Goal: Task Accomplishment & Management: Manage account settings

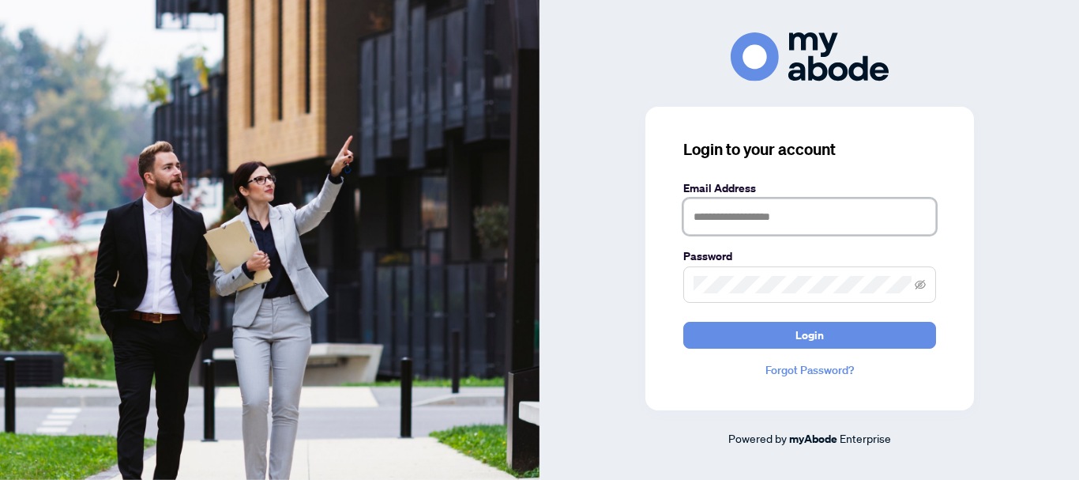
click at [740, 225] on input "text" at bounding box center [809, 216] width 253 height 36
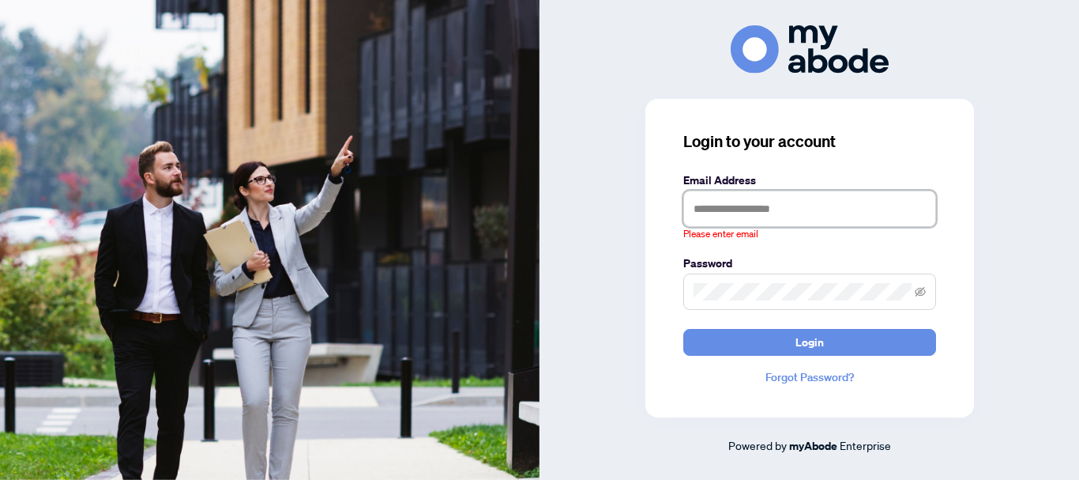
type input "**********"
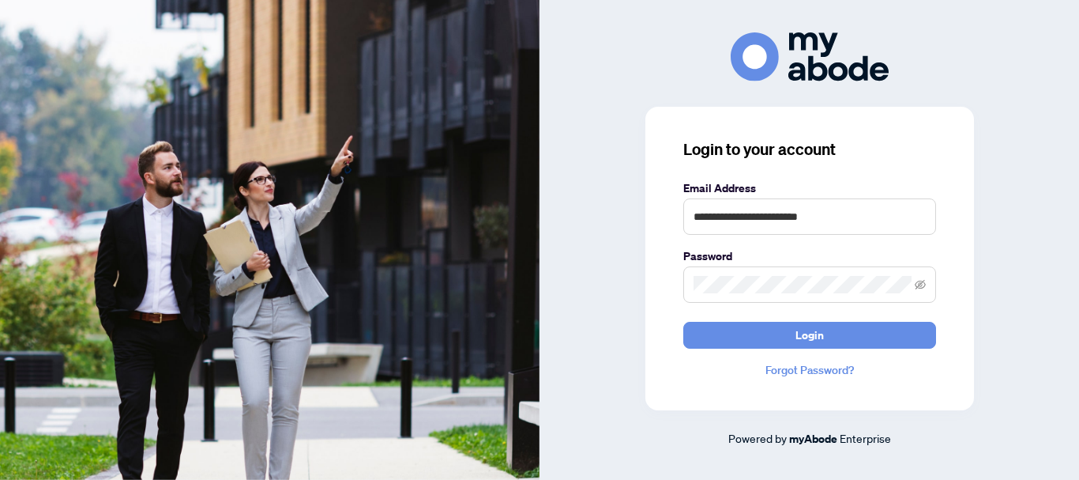
click at [683, 322] on button "Login" at bounding box center [809, 335] width 253 height 27
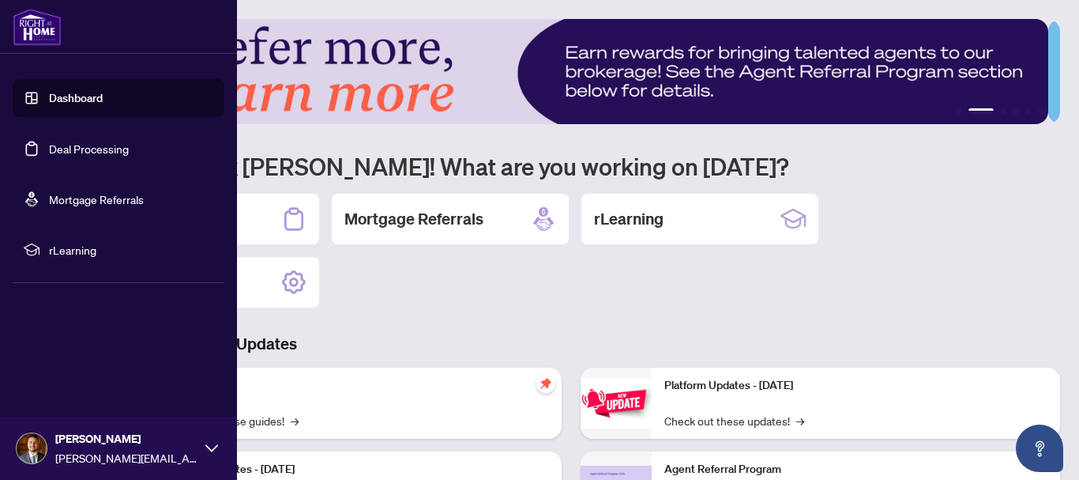
click at [100, 152] on link "Deal Processing" at bounding box center [89, 148] width 80 height 14
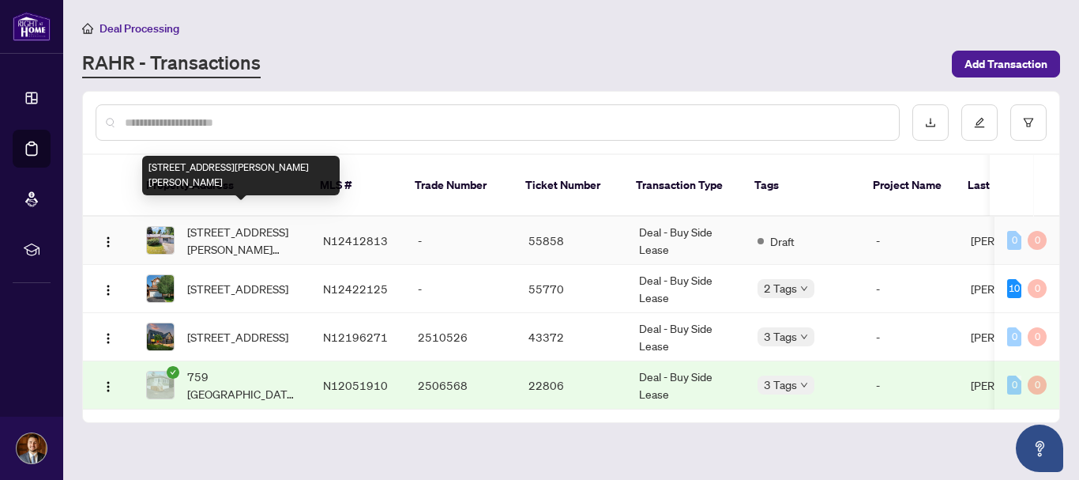
click at [231, 225] on span "[STREET_ADDRESS][PERSON_NAME][PERSON_NAME]" at bounding box center [242, 240] width 111 height 35
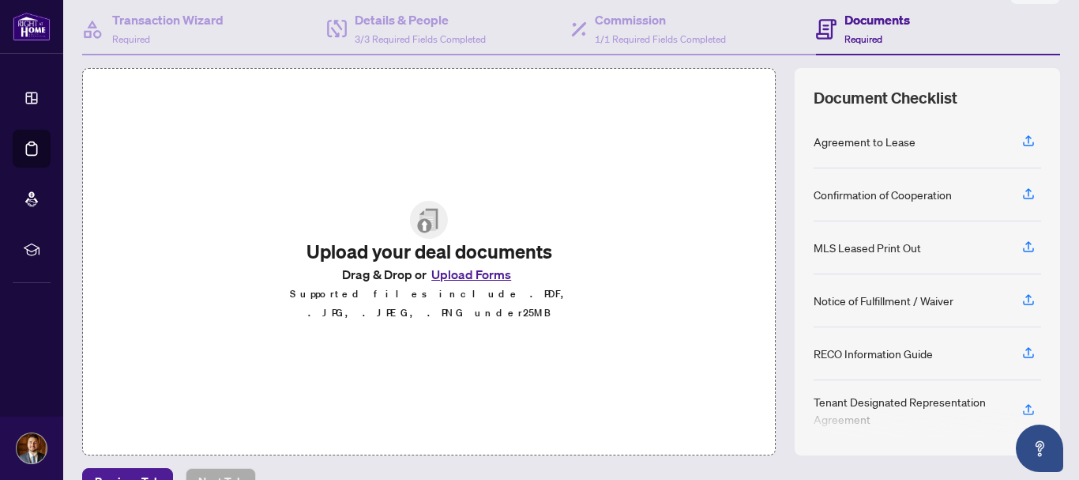
scroll to position [182, 0]
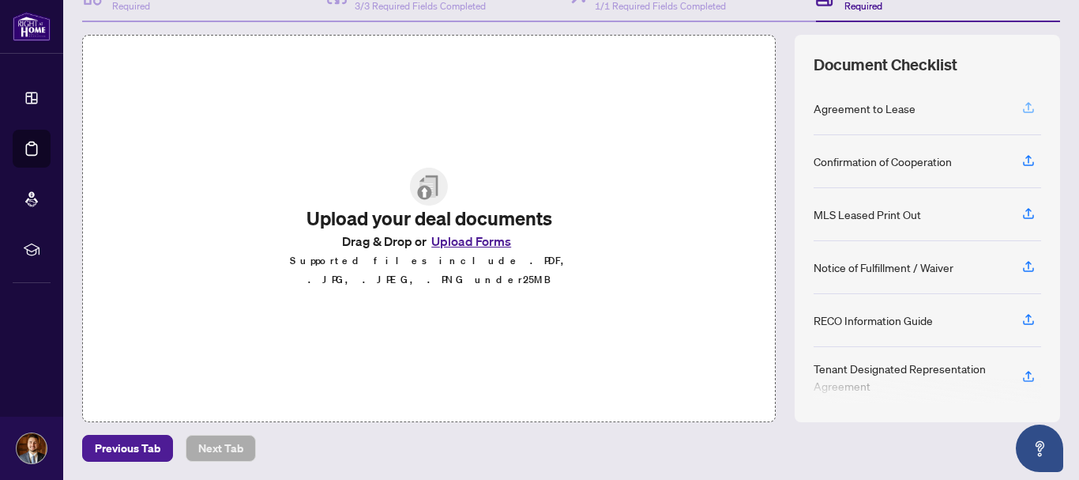
click at [1022, 115] on span "button" at bounding box center [1029, 108] width 14 height 25
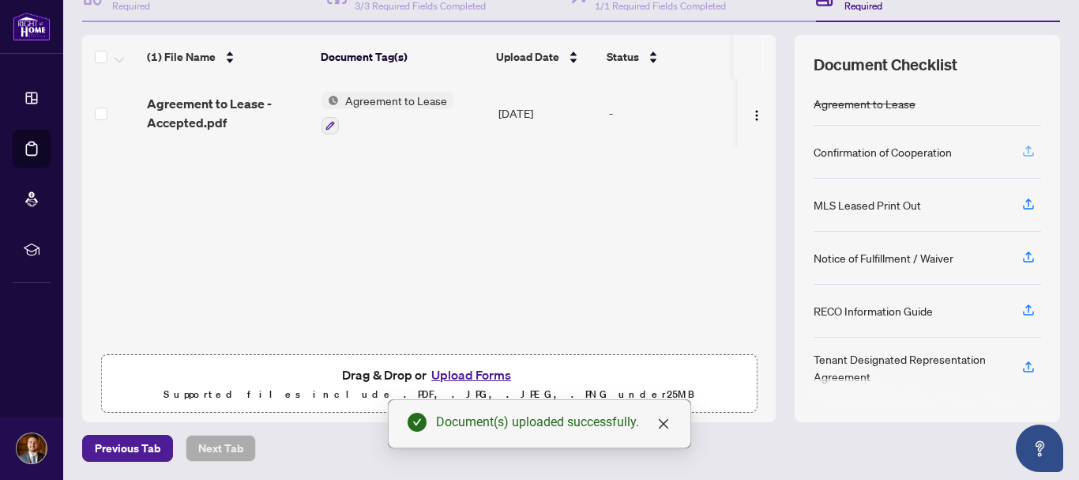
click at [1022, 157] on span "button" at bounding box center [1029, 151] width 14 height 25
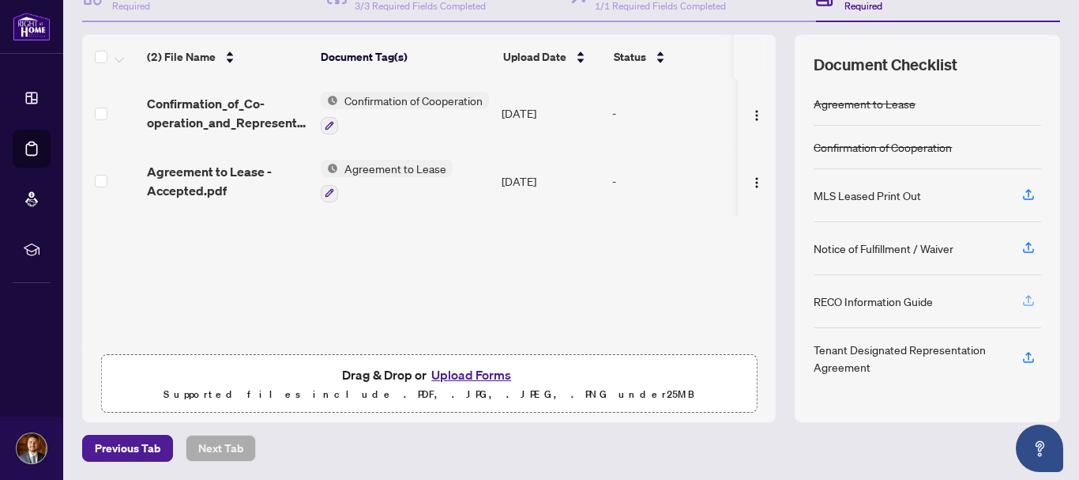
click at [1022, 308] on span "button" at bounding box center [1029, 300] width 14 height 25
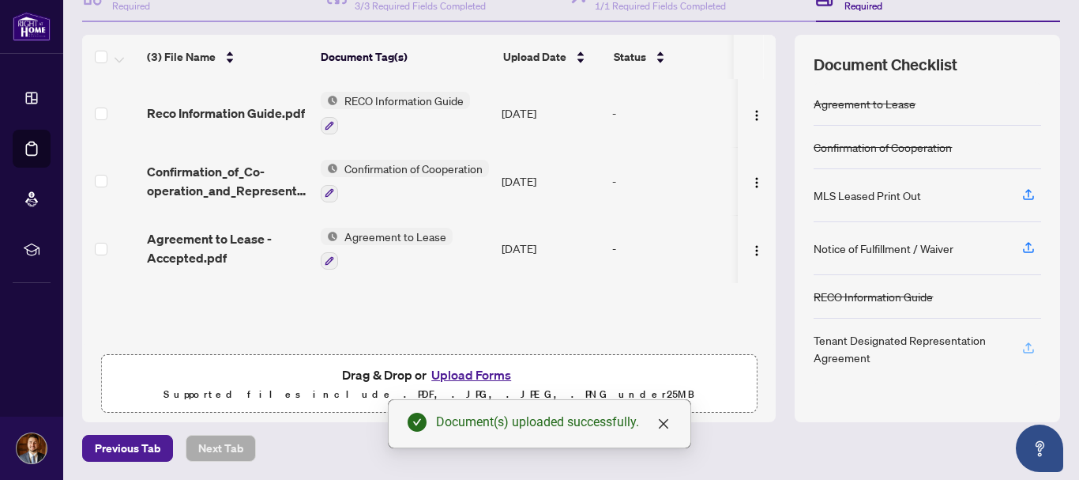
click at [1022, 348] on icon "button" at bounding box center [1029, 348] width 14 height 14
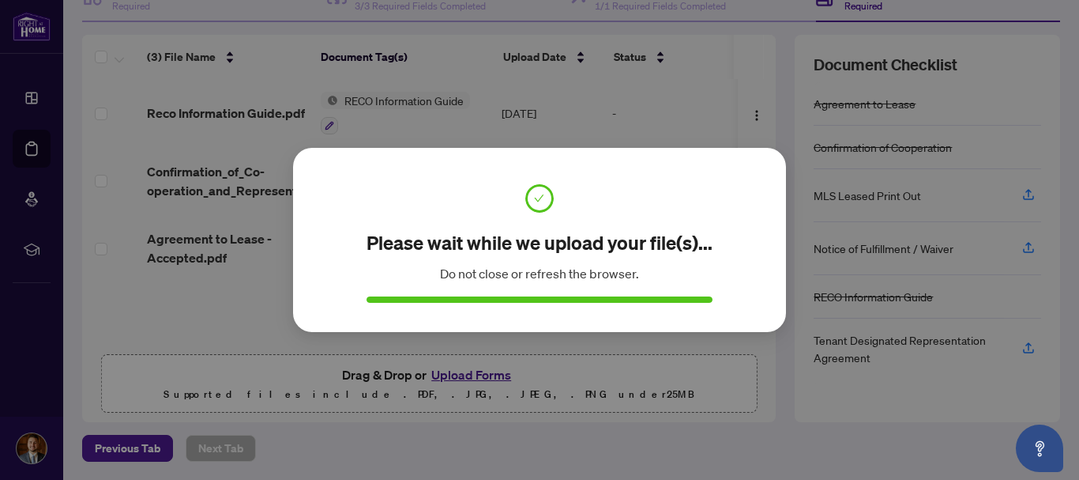
click at [650, 299] on div at bounding box center [540, 299] width 346 height 6
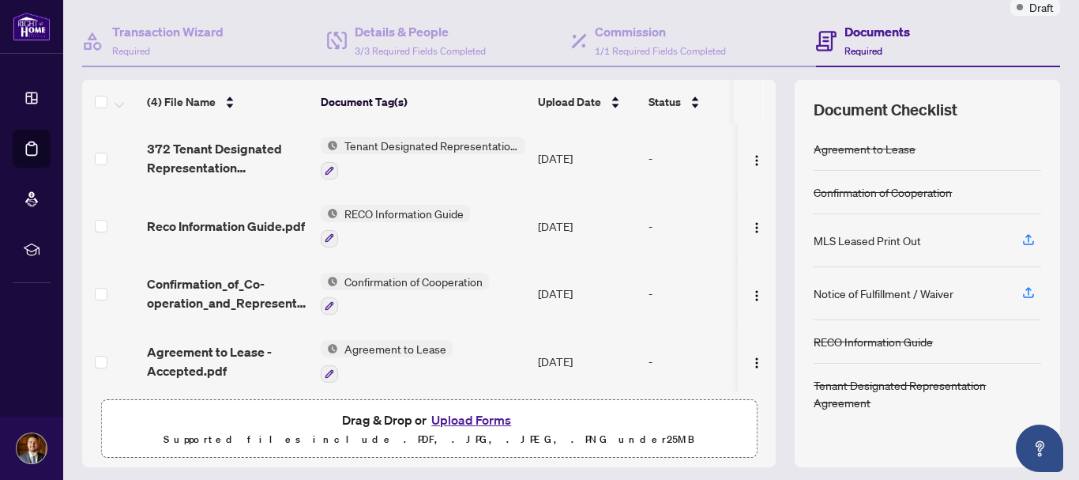
scroll to position [136, 0]
